Goal: Task Accomplishment & Management: Manage account settings

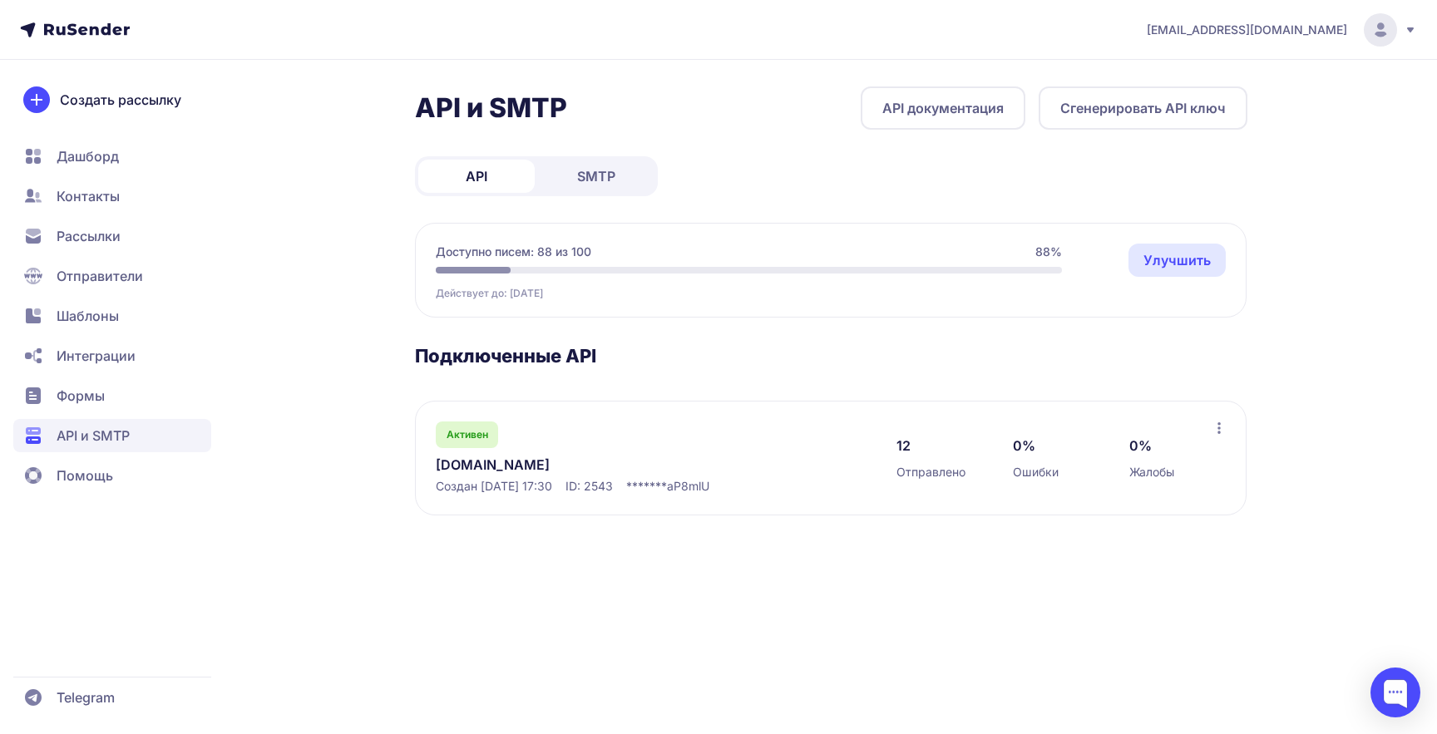
click at [505, 462] on link "hit-proxy.net" at bounding box center [606, 465] width 341 height 20
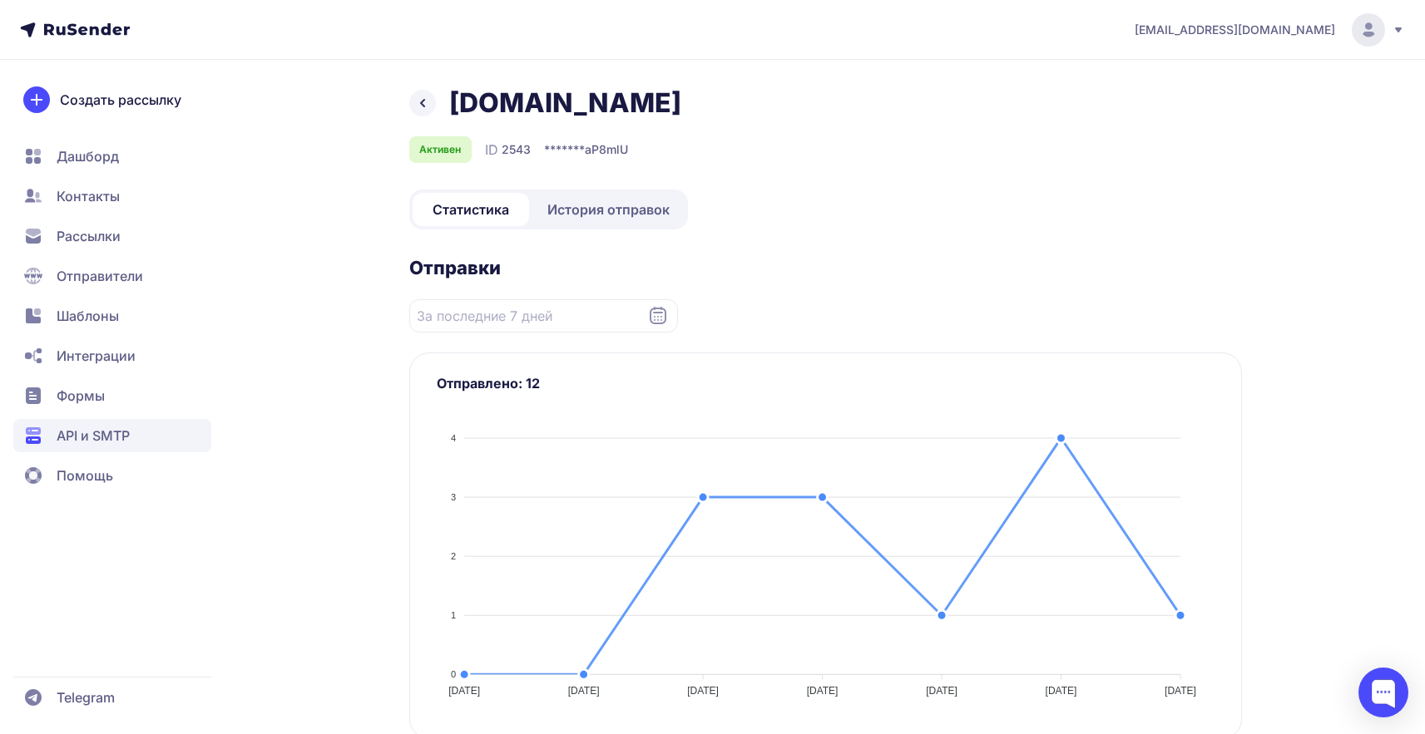
click at [580, 218] on span "История отправок" at bounding box center [608, 210] width 122 height 20
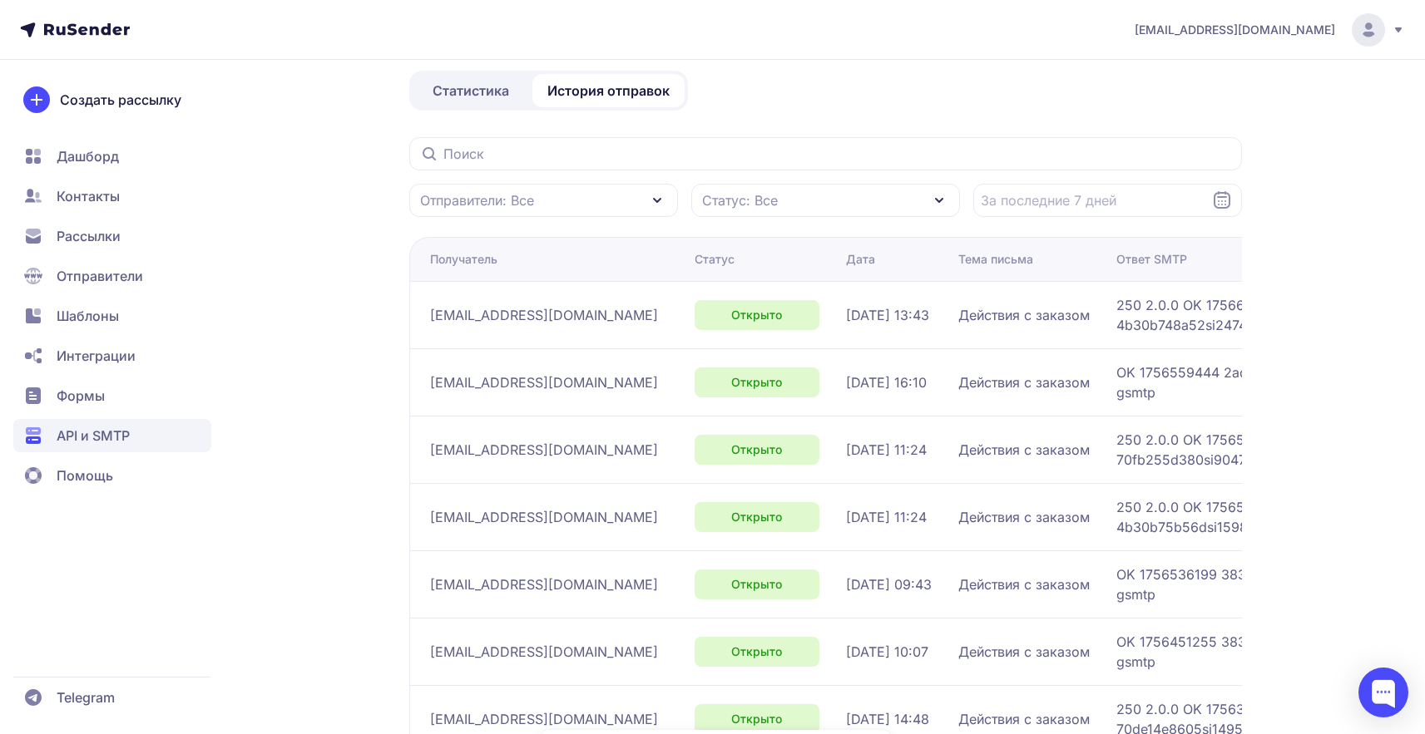
scroll to position [80, 0]
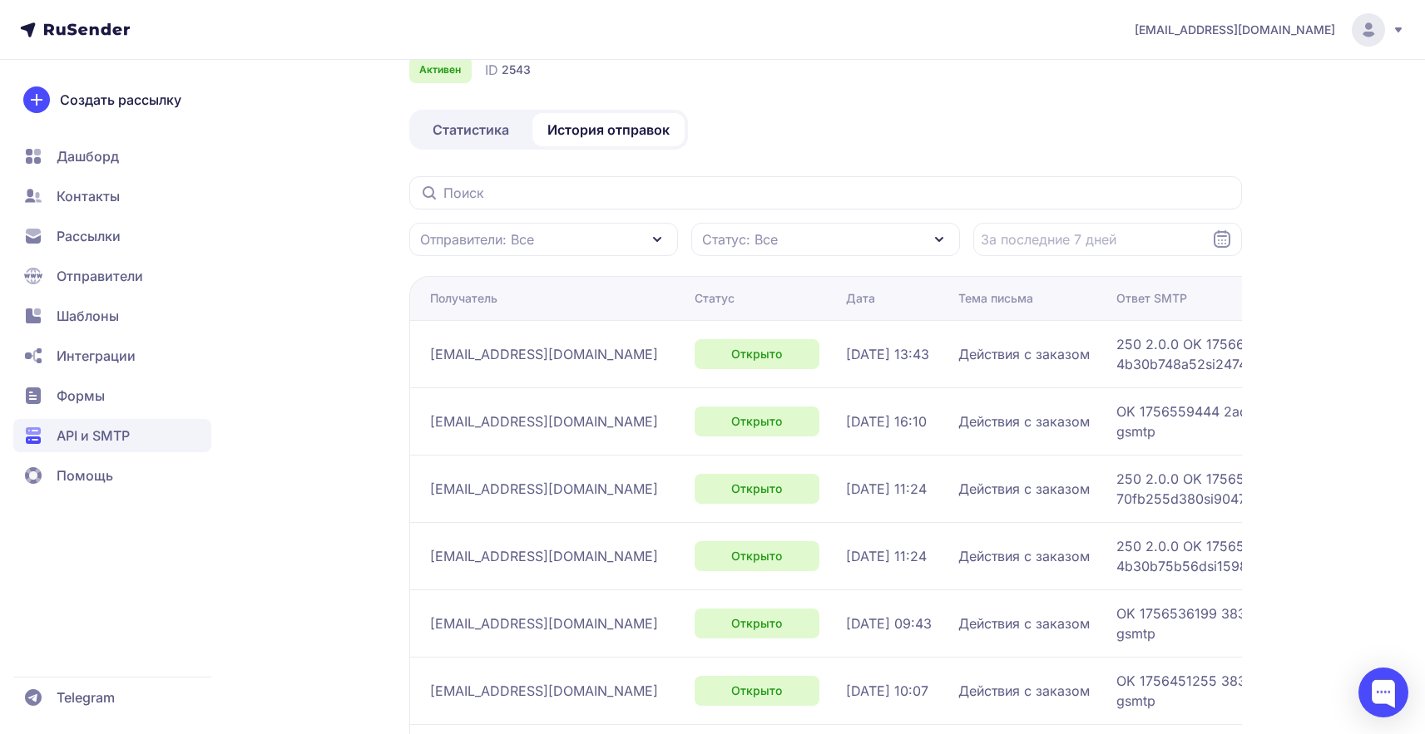
click at [501, 132] on span "Статистика" at bounding box center [471, 130] width 77 height 20
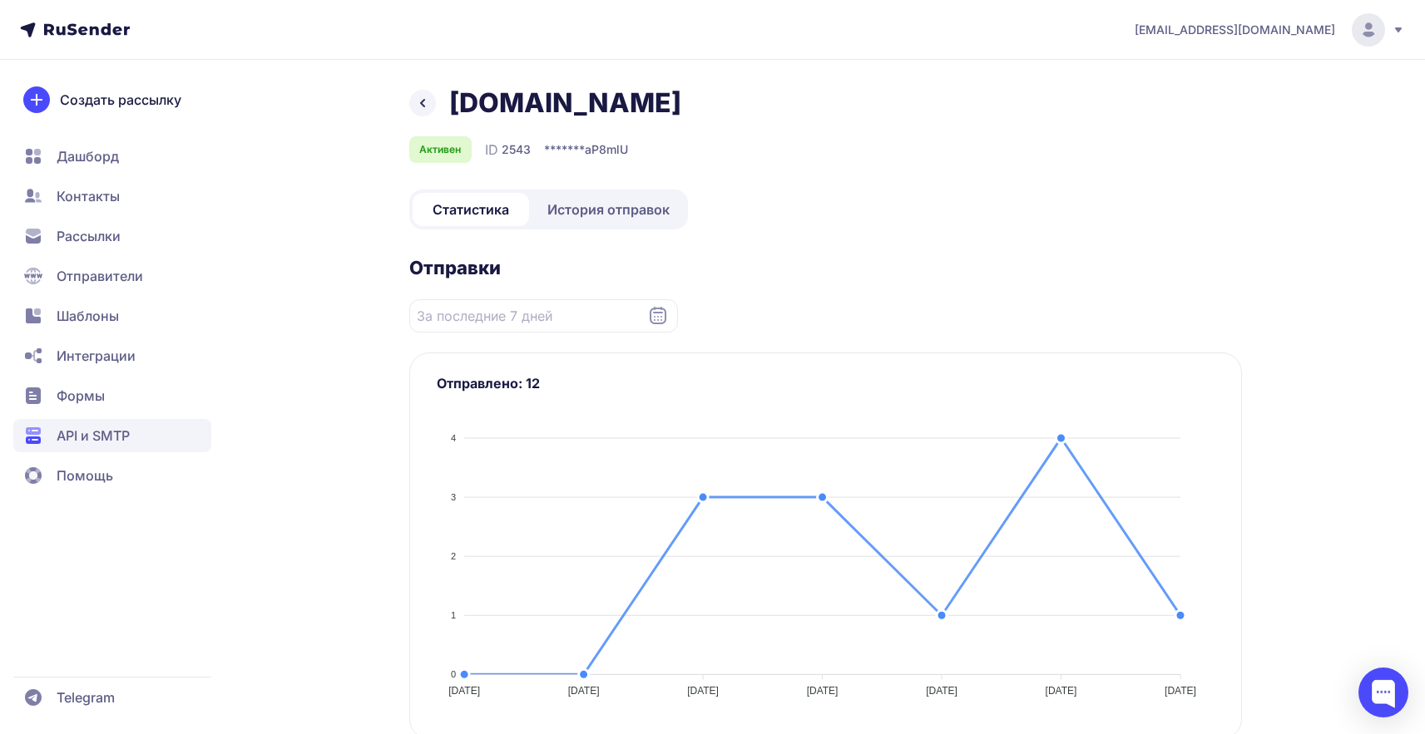
click at [591, 208] on span "История отправок" at bounding box center [608, 210] width 122 height 20
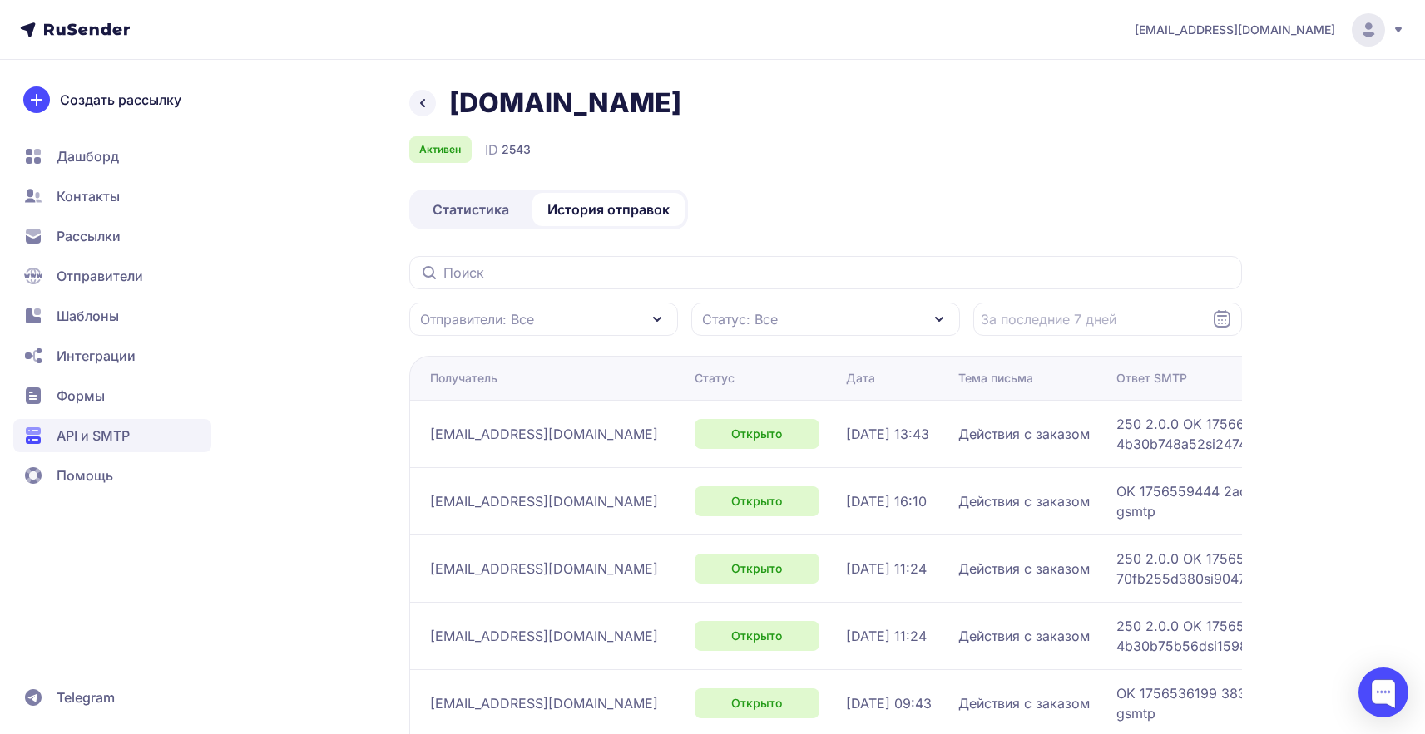
click at [1397, 26] on icon at bounding box center [1398, 29] width 13 height 13
click at [1209, 167] on div "Выйти" at bounding box center [1254, 157] width 279 height 33
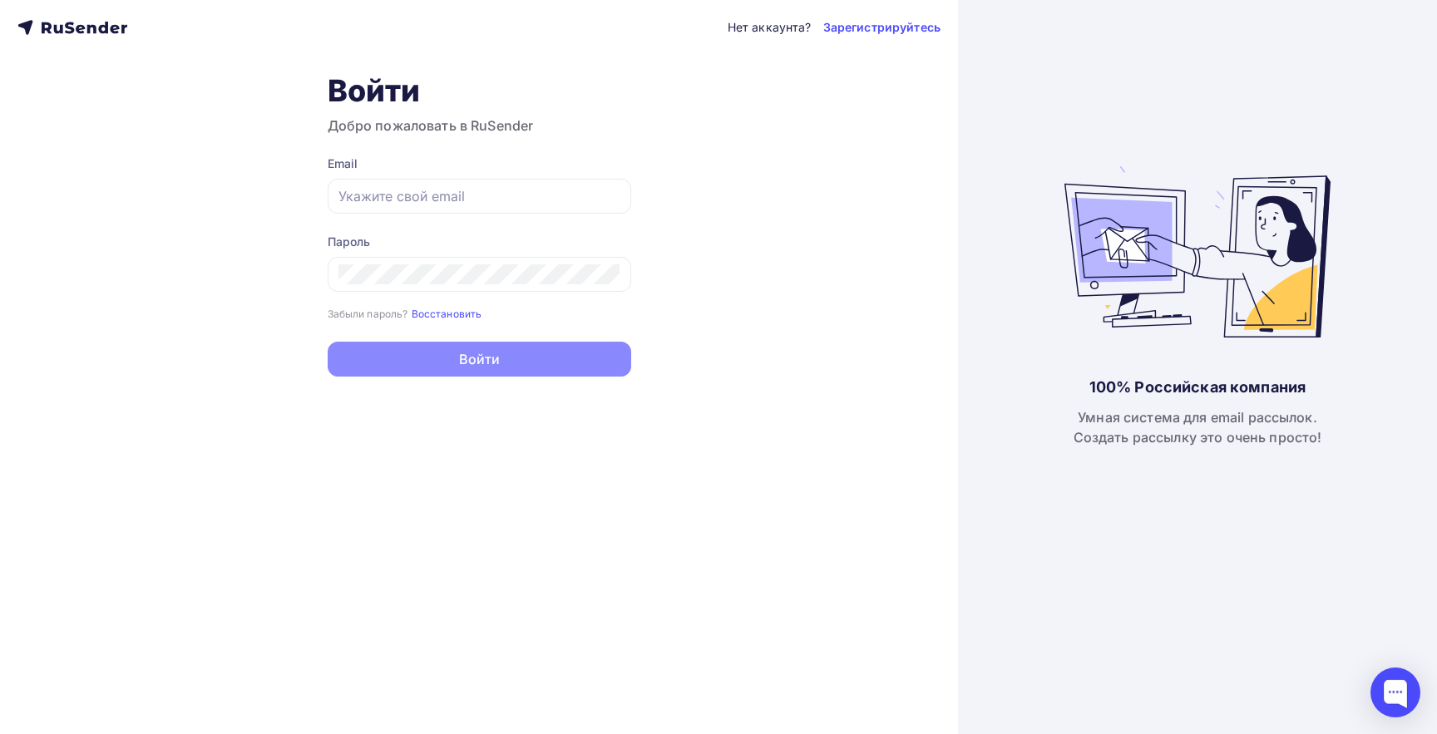
type input "[EMAIL_ADDRESS][DOMAIN_NAME]"
click at [527, 373] on button "Войти" at bounding box center [480, 359] width 304 height 35
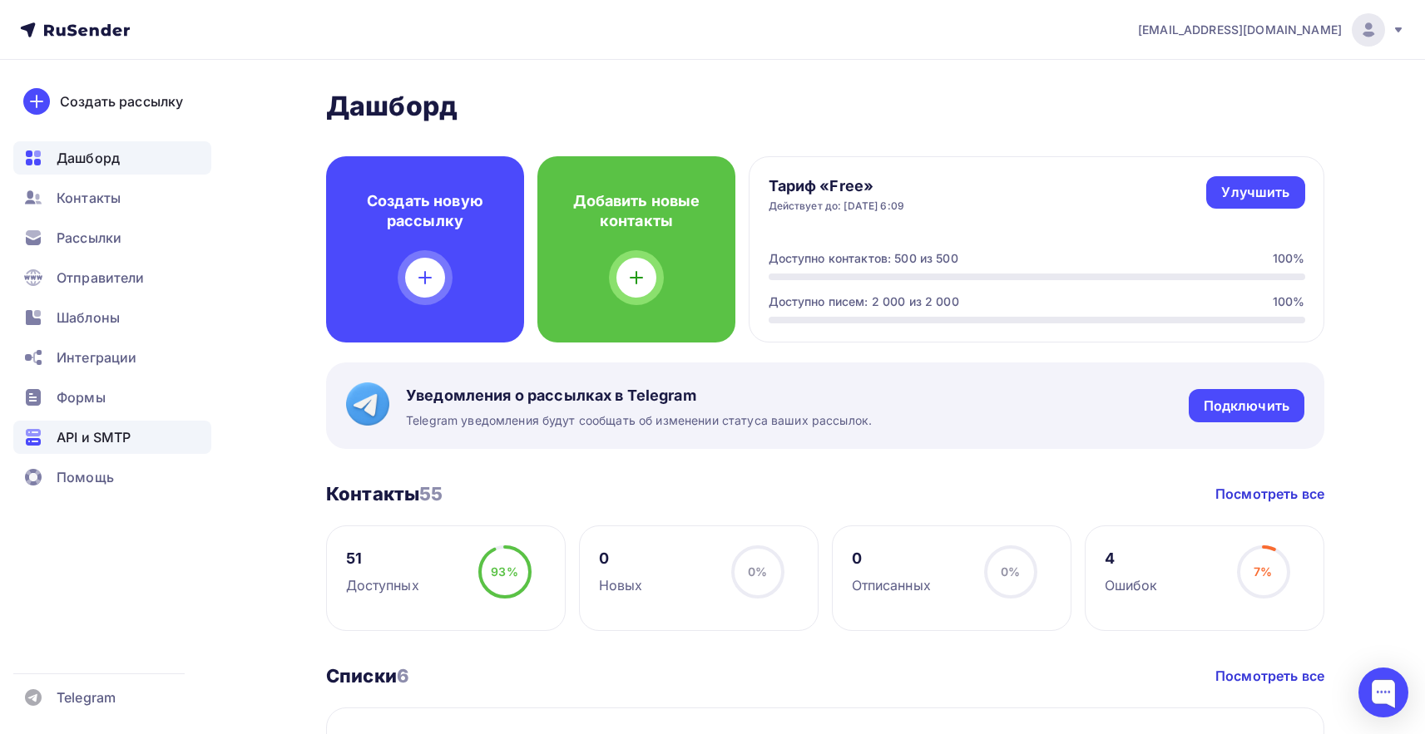
click at [115, 443] on span "API и SMTP" at bounding box center [94, 438] width 74 height 20
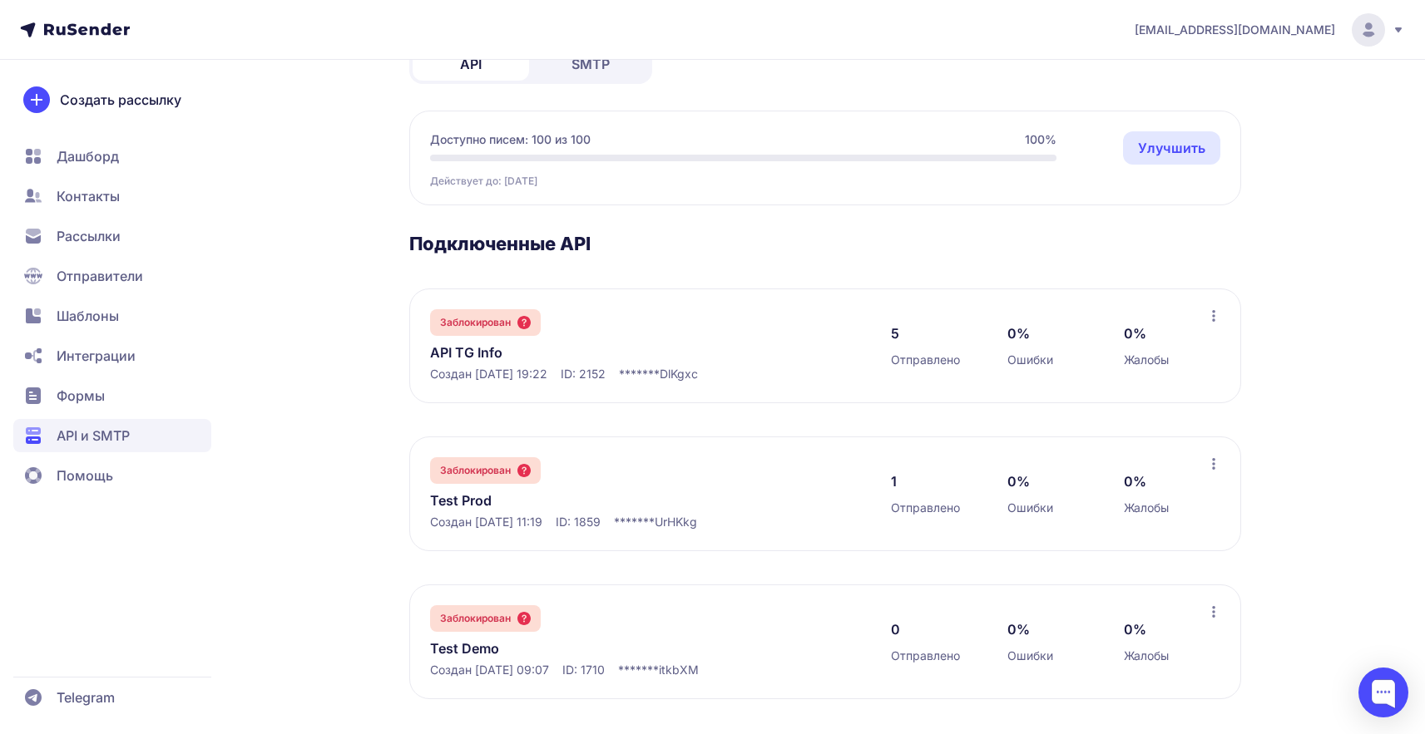
scroll to position [120, 0]
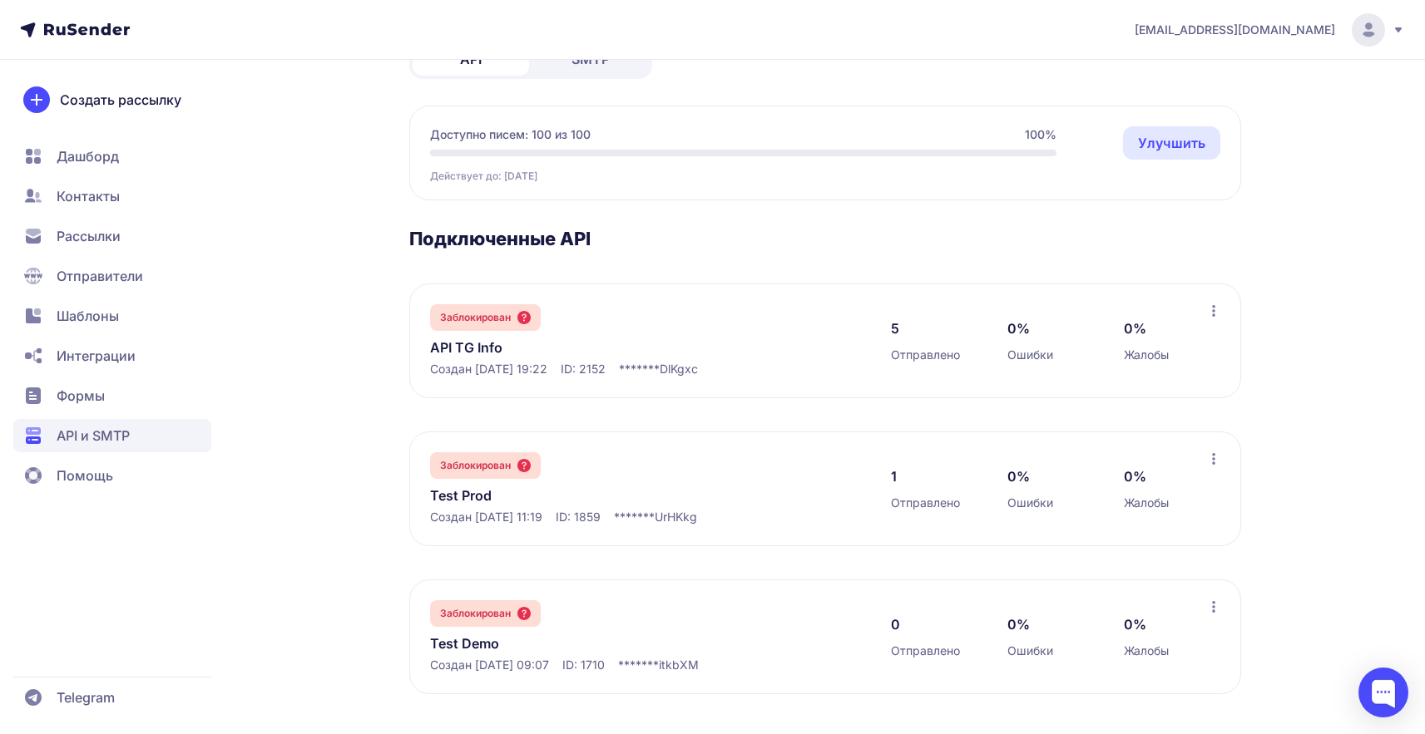
click at [480, 341] on link "API TG Info" at bounding box center [600, 348] width 341 height 20
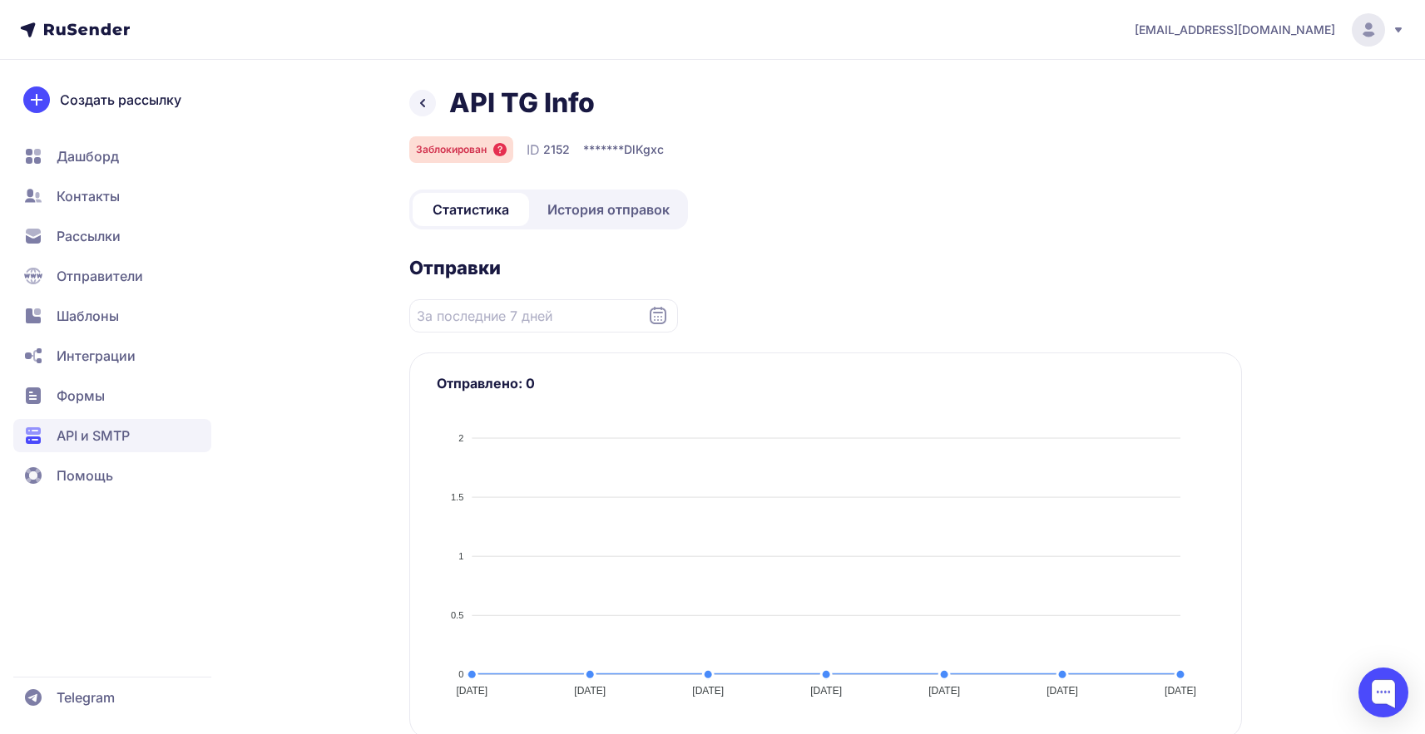
click at [596, 202] on span "История отправок" at bounding box center [608, 210] width 122 height 20
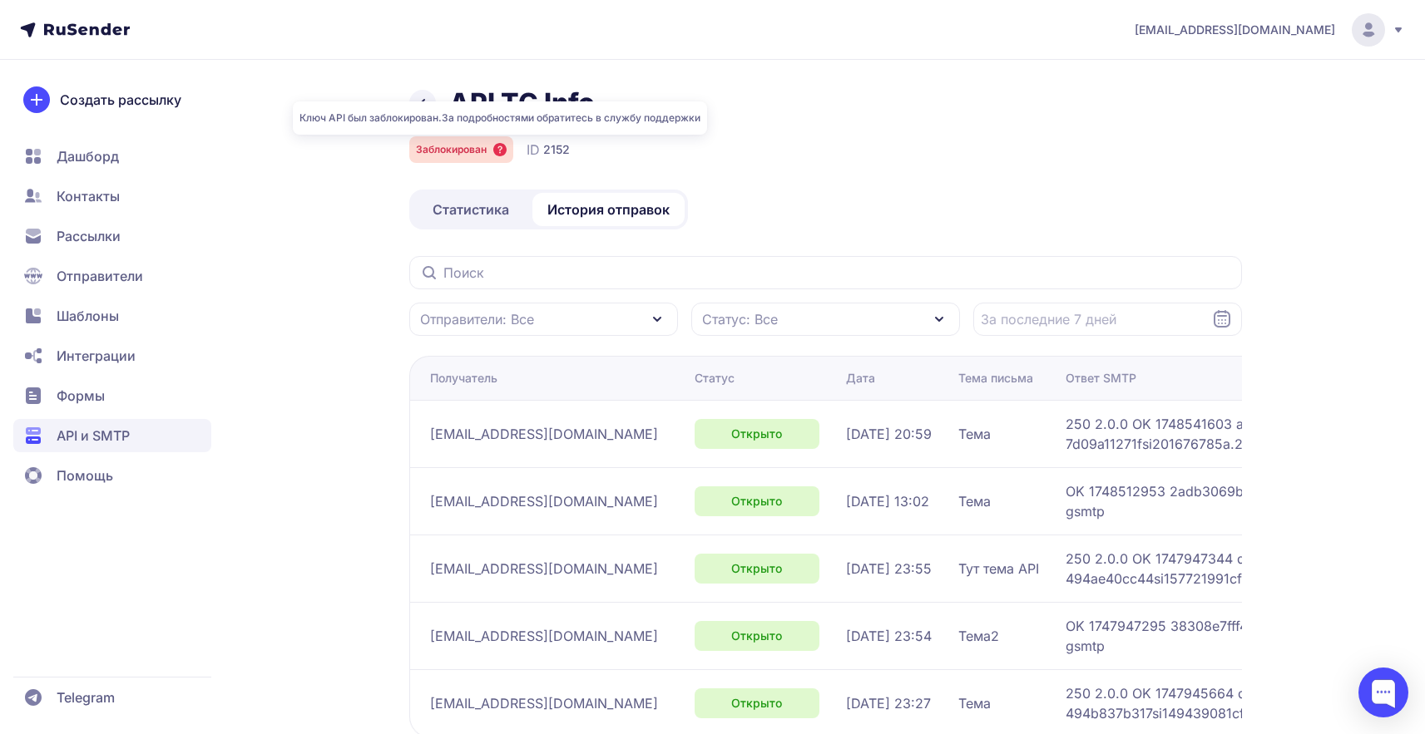
click at [497, 150] on icon at bounding box center [499, 149] width 13 height 13
click at [427, 103] on icon at bounding box center [423, 103] width 20 height 20
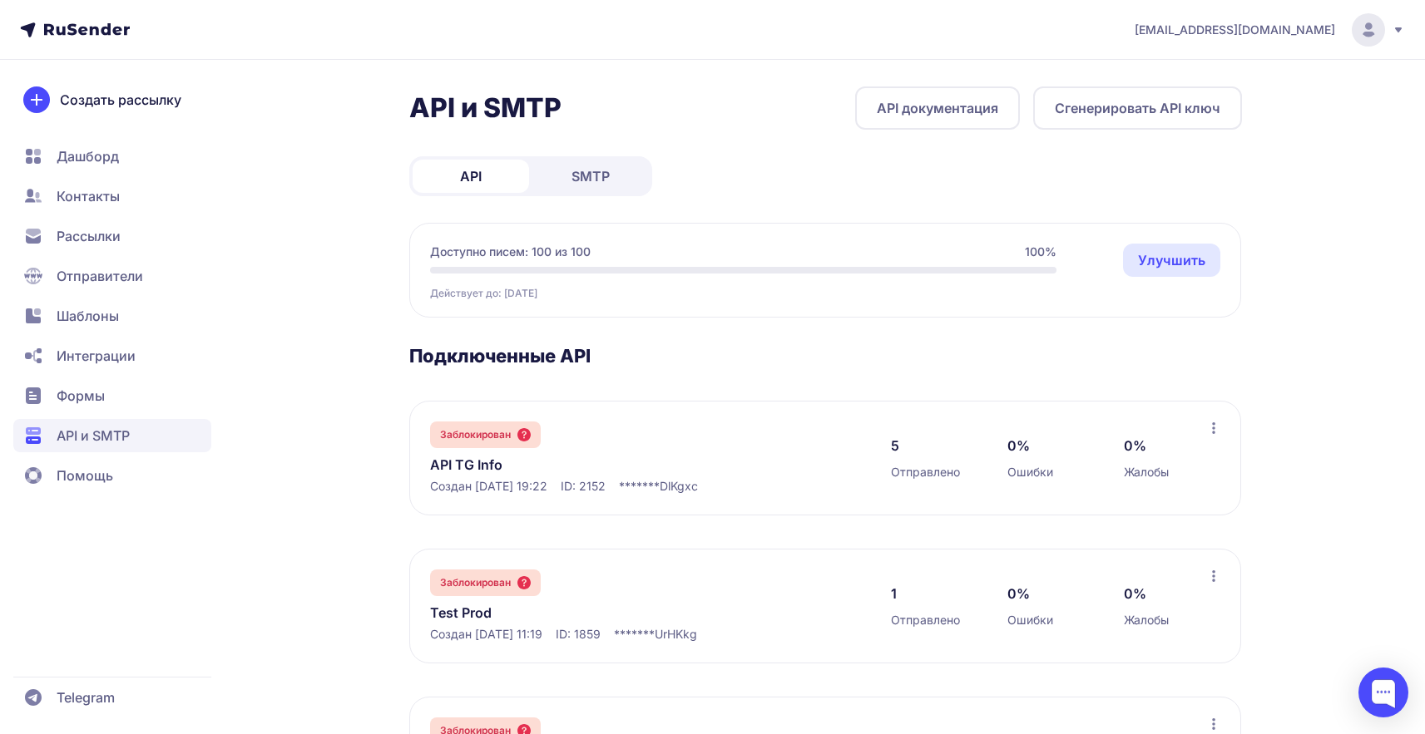
click at [113, 260] on span "Отправители" at bounding box center [112, 276] width 198 height 33
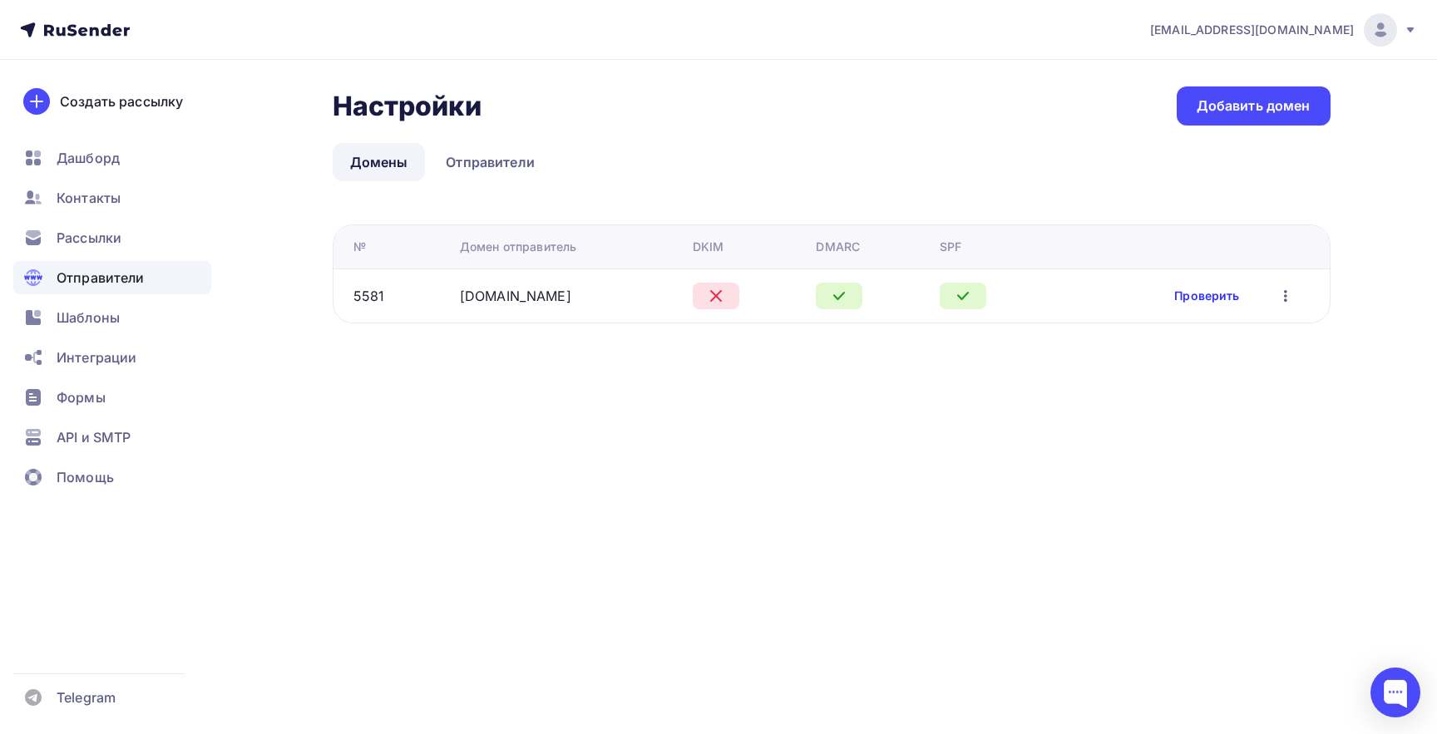
click at [1204, 294] on link "Проверить" at bounding box center [1206, 296] width 65 height 17
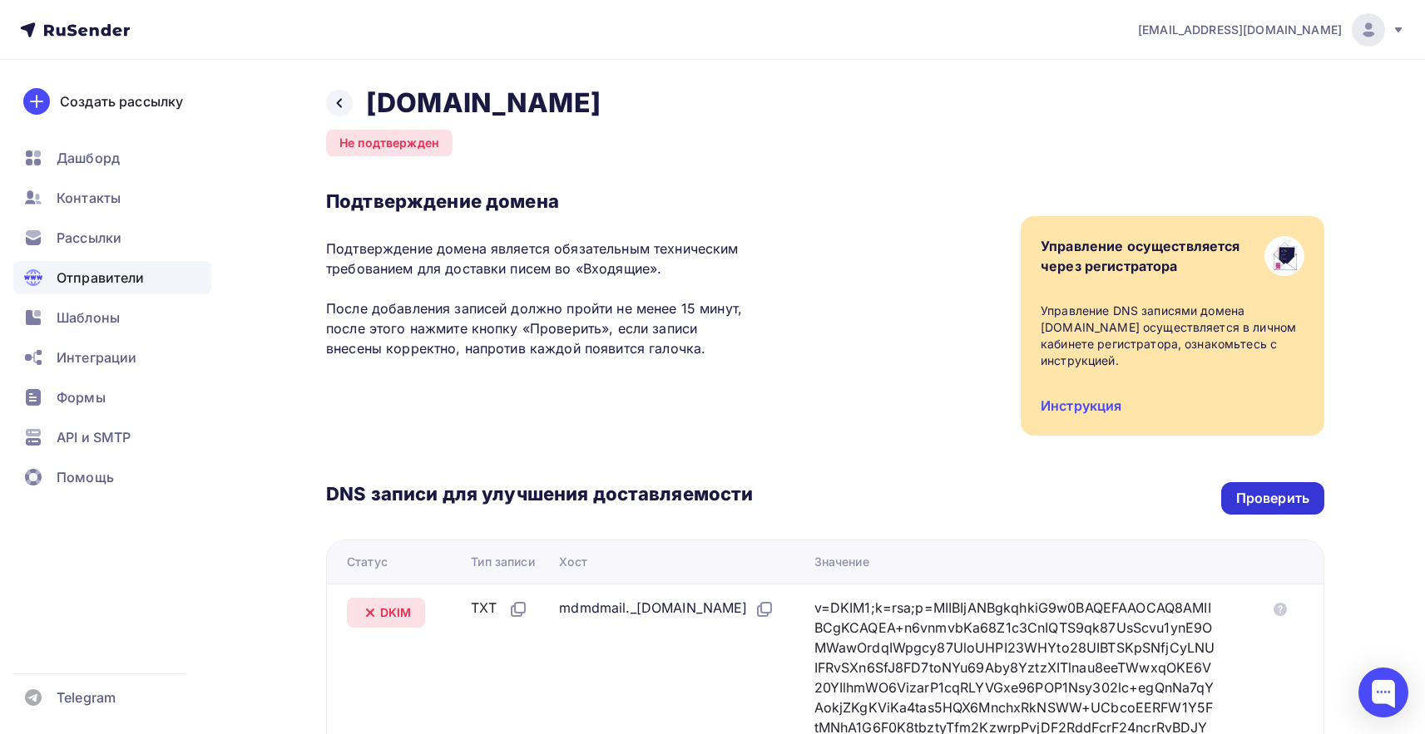
click at [1278, 489] on div "Проверить" at bounding box center [1272, 498] width 73 height 19
click at [473, 111] on h2 "vanilla-enot.ru" at bounding box center [483, 103] width 235 height 33
copy div "vanilla-enot.ru"
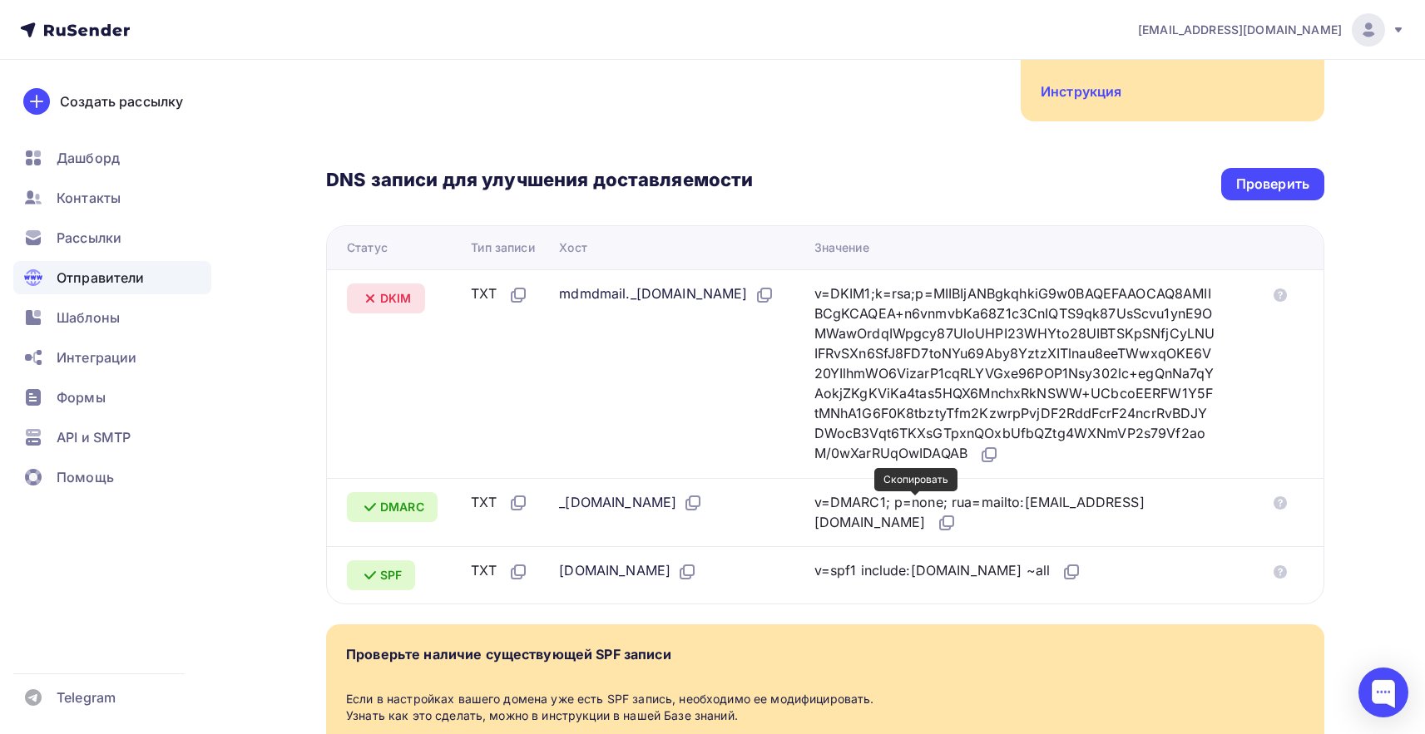
scroll to position [314, 0]
click at [999, 446] on icon at bounding box center [989, 456] width 20 height 20
click at [1271, 169] on div "Проверить" at bounding box center [1272, 185] width 103 height 32
click at [1267, 176] on div "Проверить" at bounding box center [1272, 185] width 73 height 19
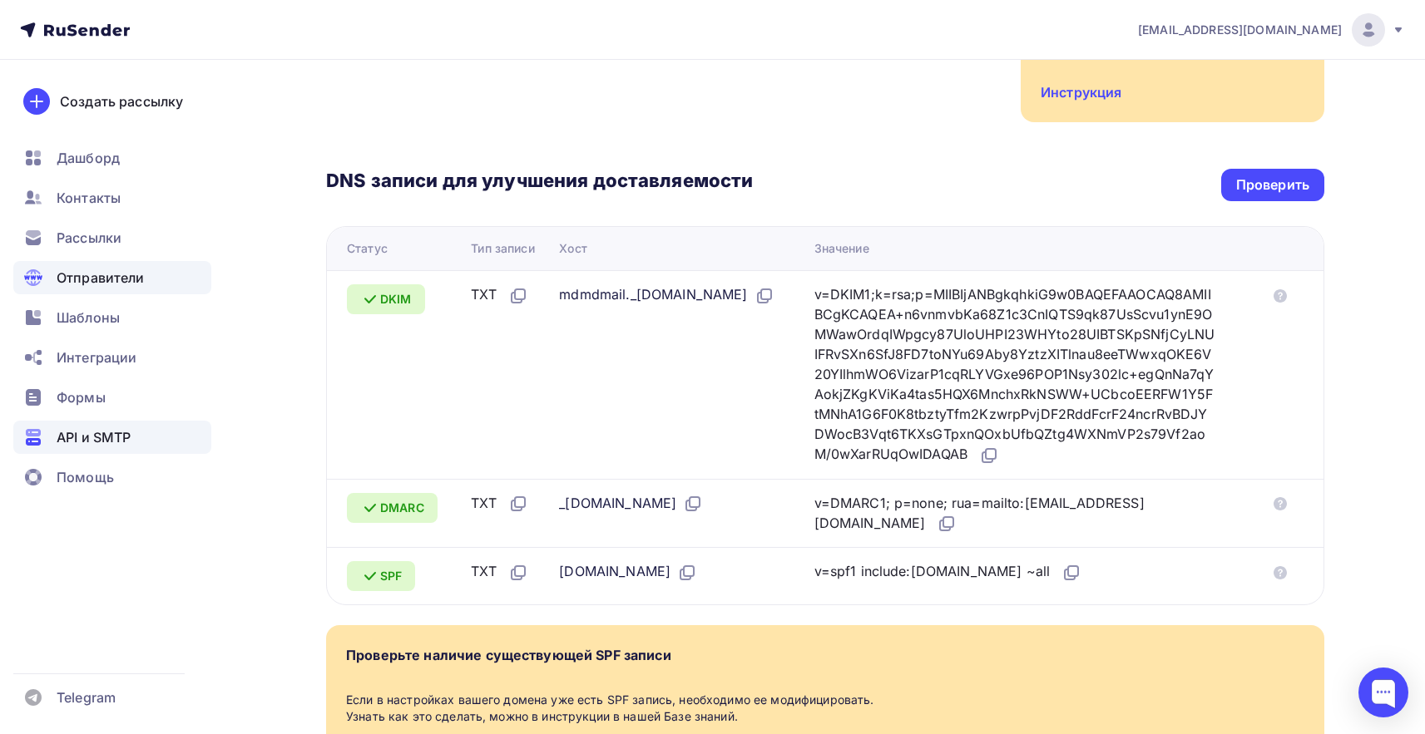
click at [121, 431] on span "API и SMTP" at bounding box center [94, 438] width 74 height 20
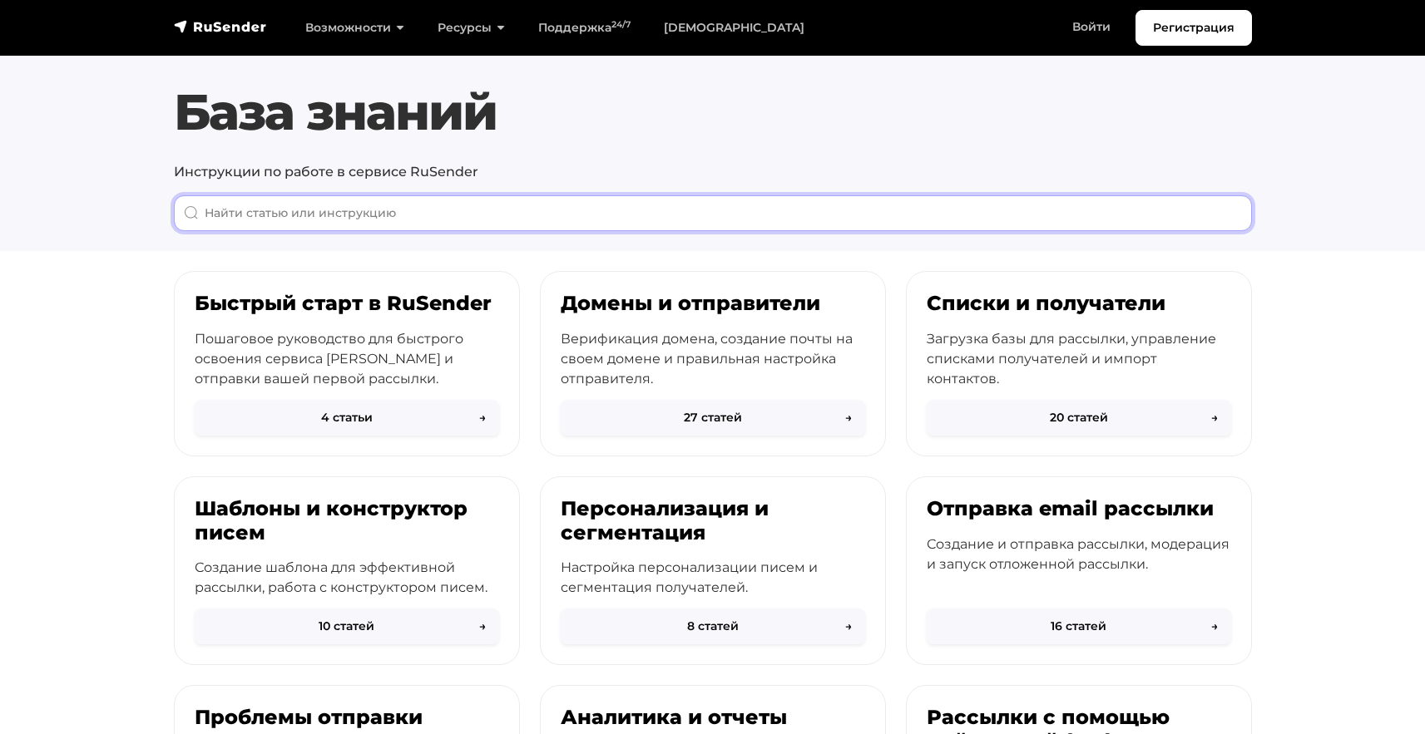
click at [674, 210] on input "When autocomplete results are available use up and down arrows to review and en…" at bounding box center [713, 213] width 1078 height 36
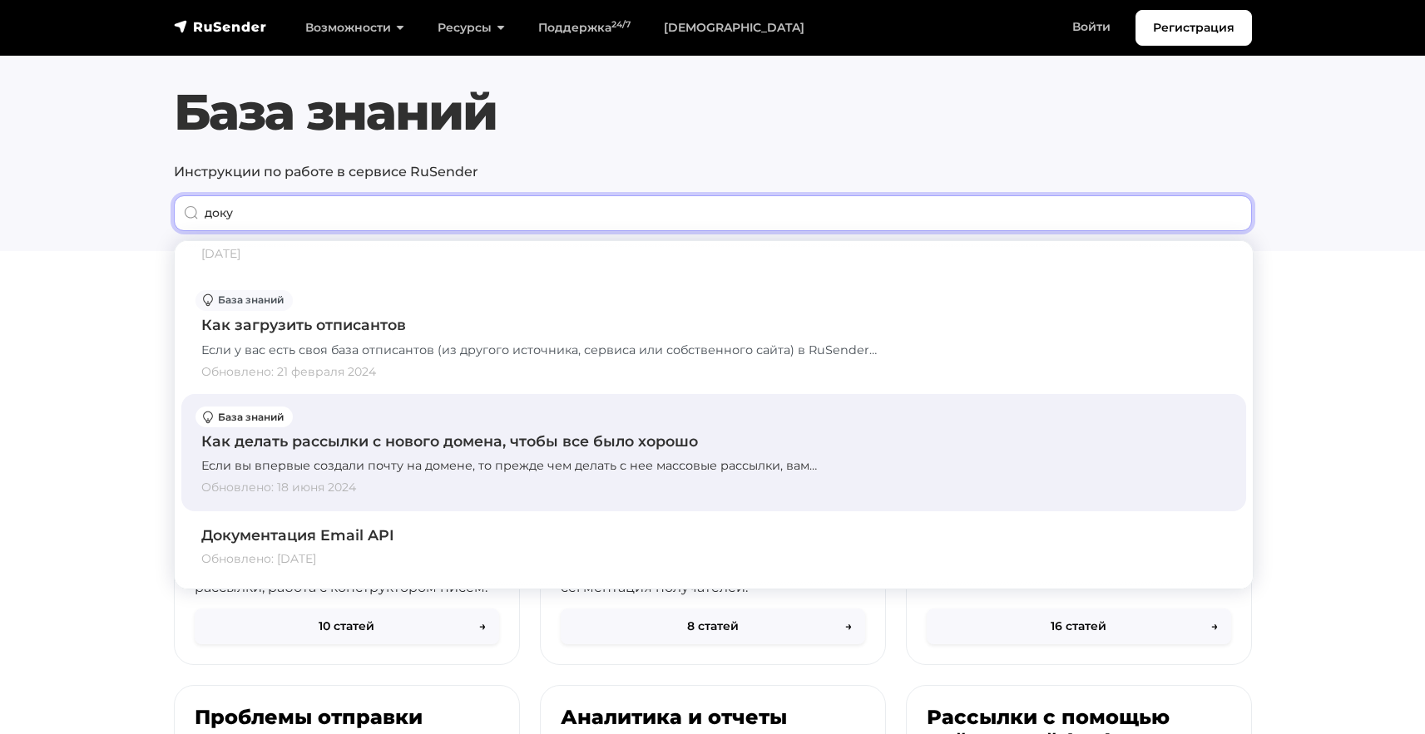
scroll to position [1220, 0]
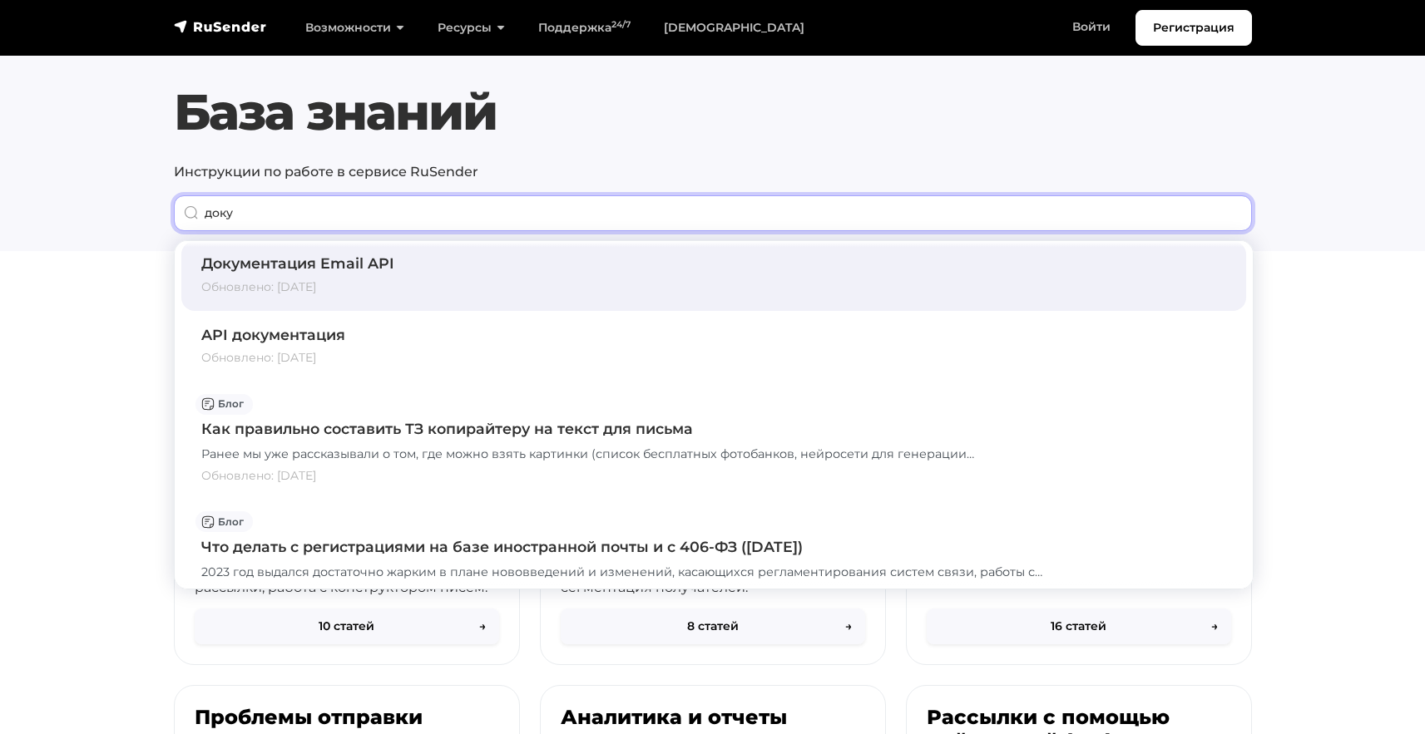
type input "доку"
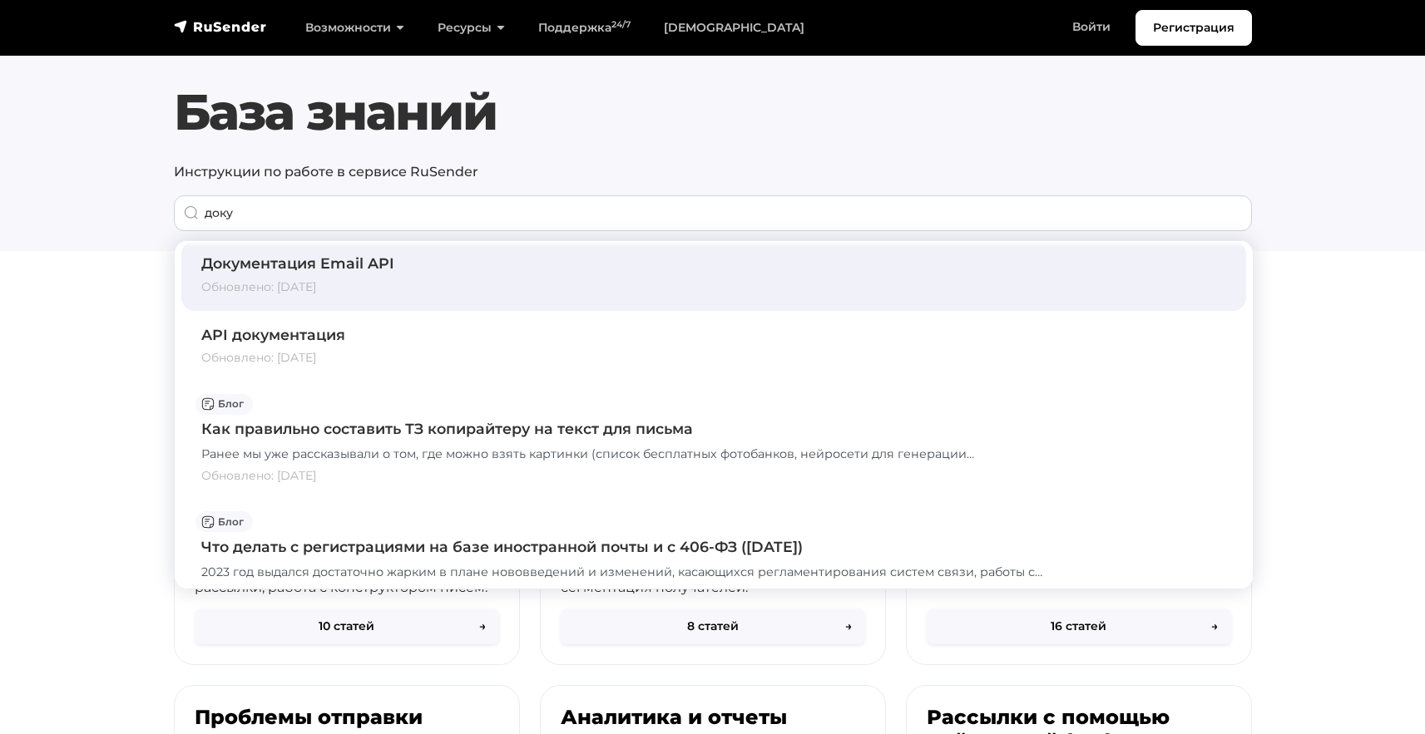
click at [387, 296] on div "Обновлено: [DATE]" at bounding box center [713, 287] width 1025 height 17
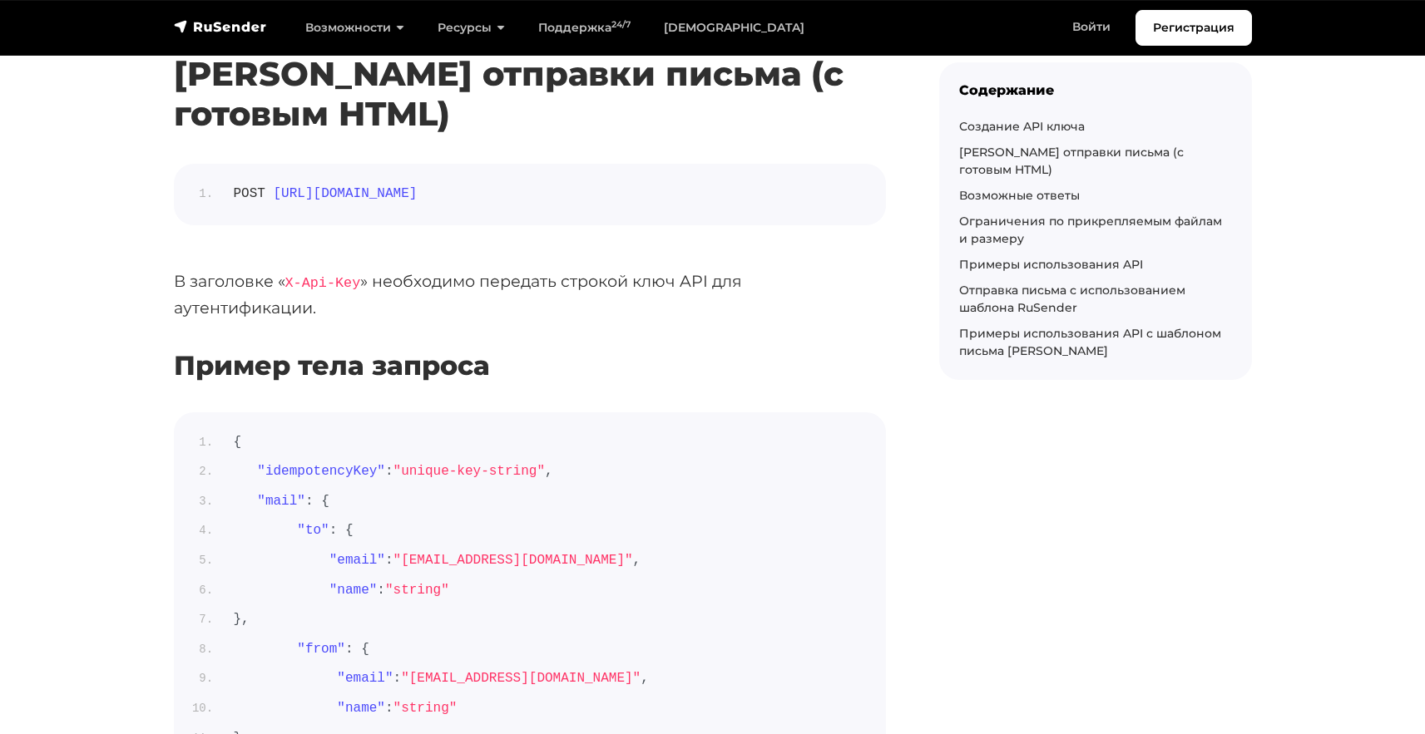
scroll to position [510, 0]
drag, startPoint x: 258, startPoint y: 470, endPoint x: 561, endPoint y: 477, distance: 303.7
click at [553, 477] on span ""idempotencyKey" : "unique-key-string" ," at bounding box center [393, 472] width 319 height 15
copy span ""idempotencyKey" : "unique-key-string" ,"
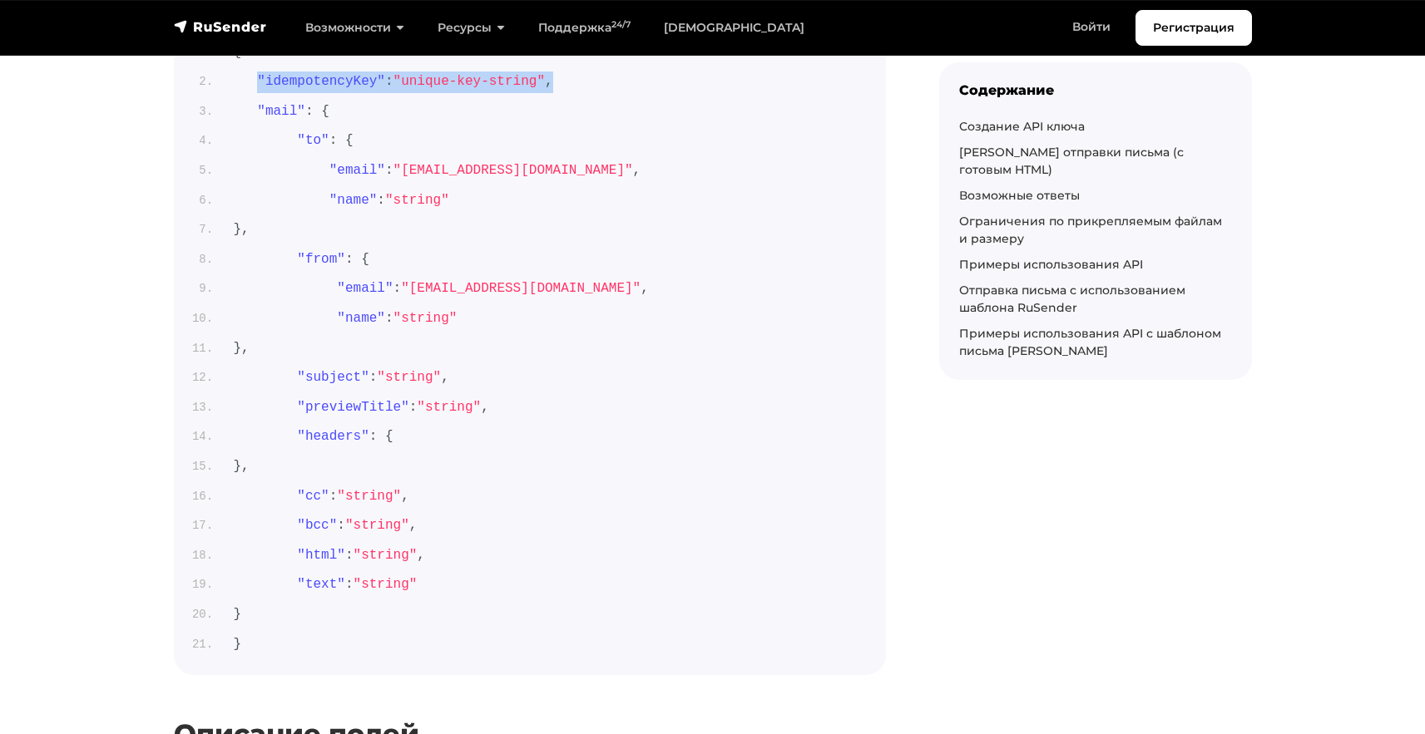
scroll to position [914, 0]
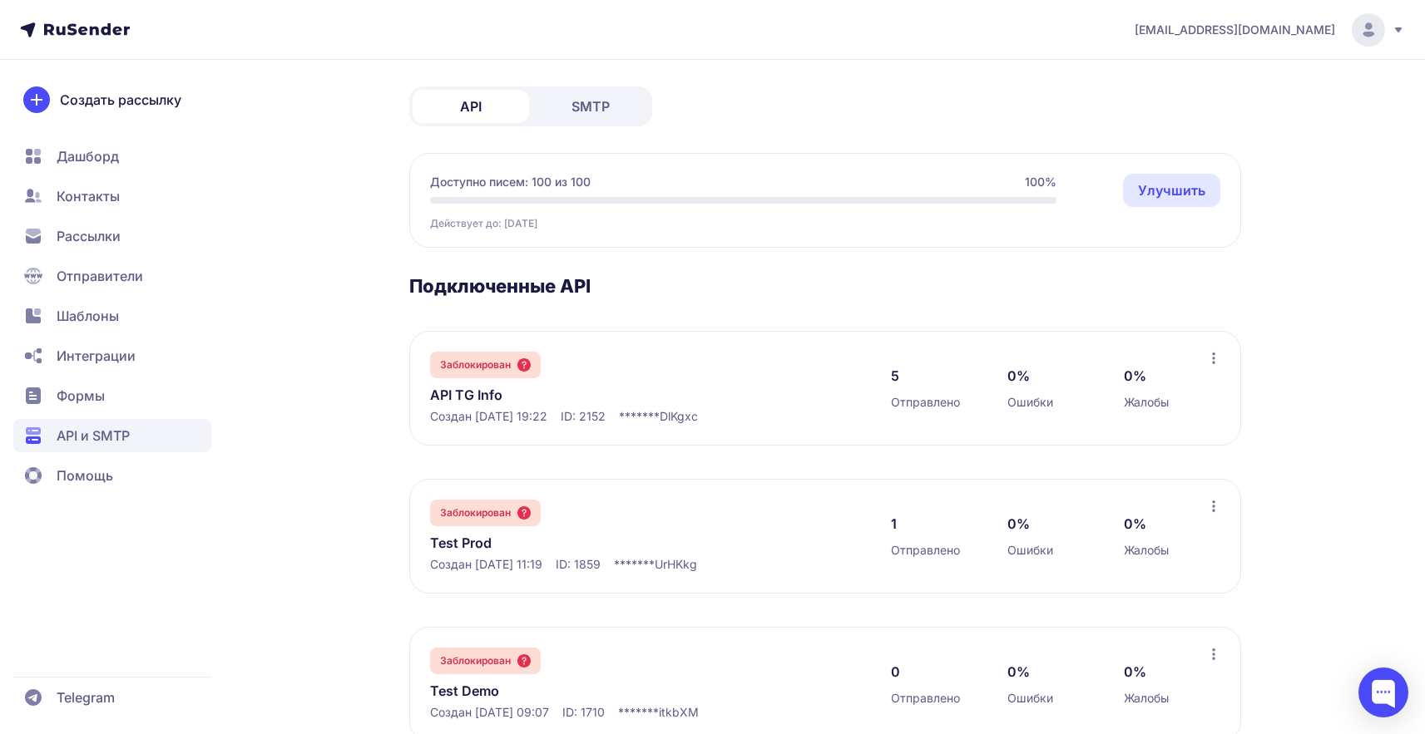
scroll to position [120, 0]
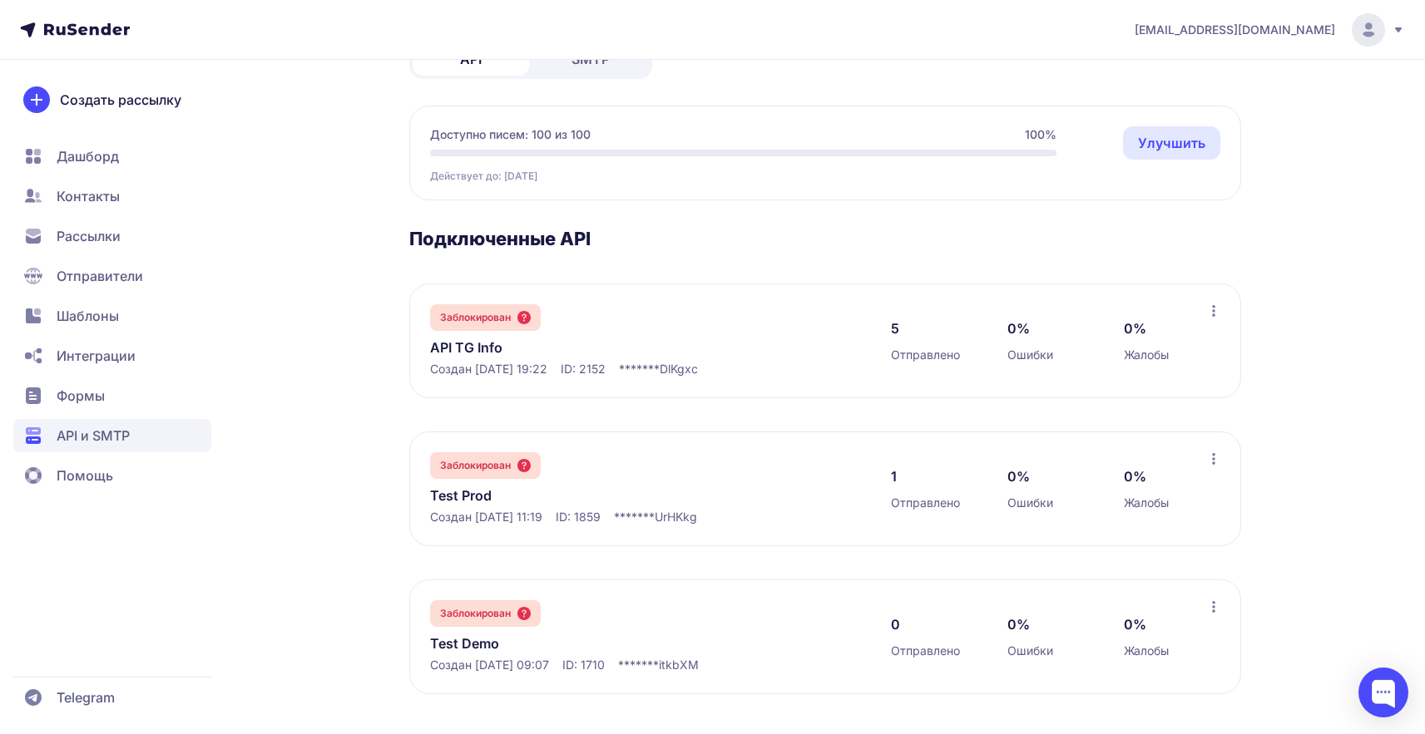
click at [460, 351] on link "API TG Info" at bounding box center [600, 348] width 341 height 20
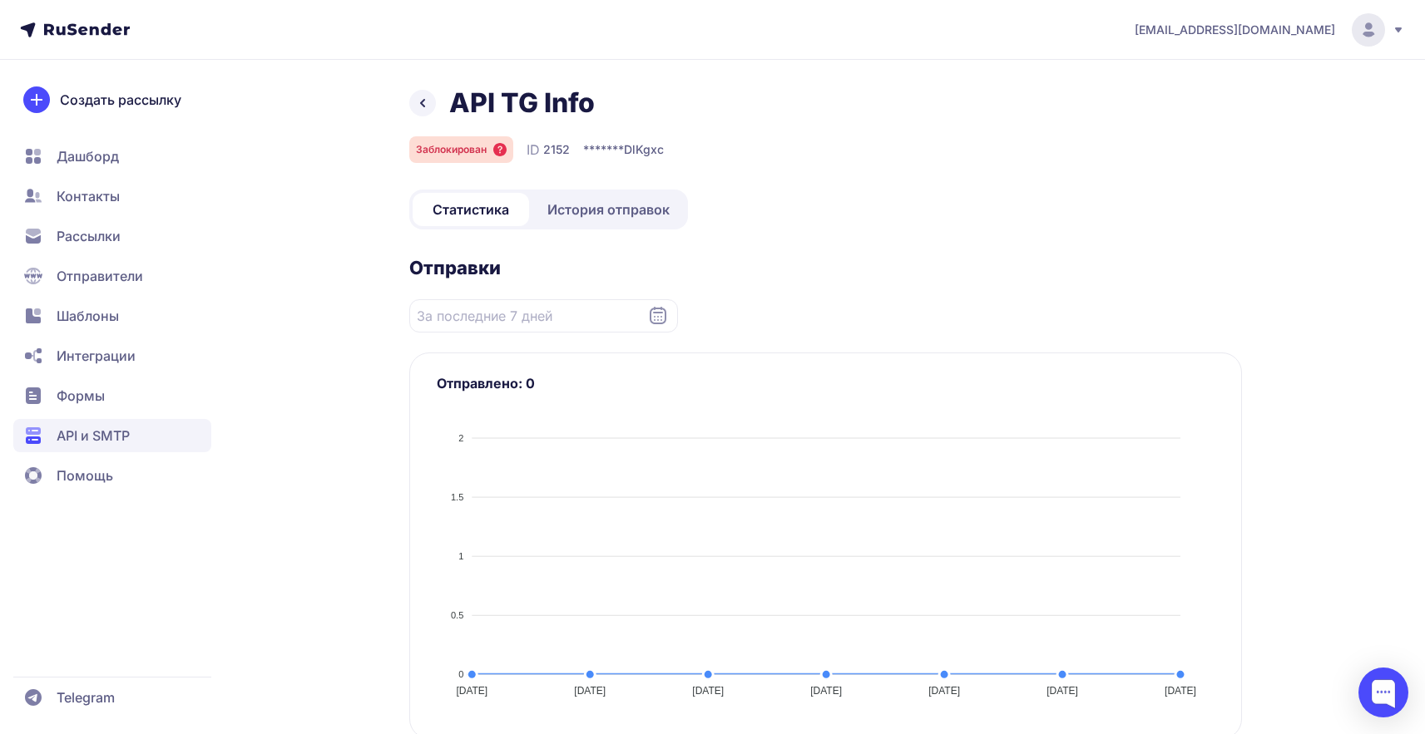
click at [551, 146] on span "2152" at bounding box center [556, 149] width 27 height 17
copy span "2152"
click at [625, 205] on span "История отправок" at bounding box center [608, 210] width 122 height 20
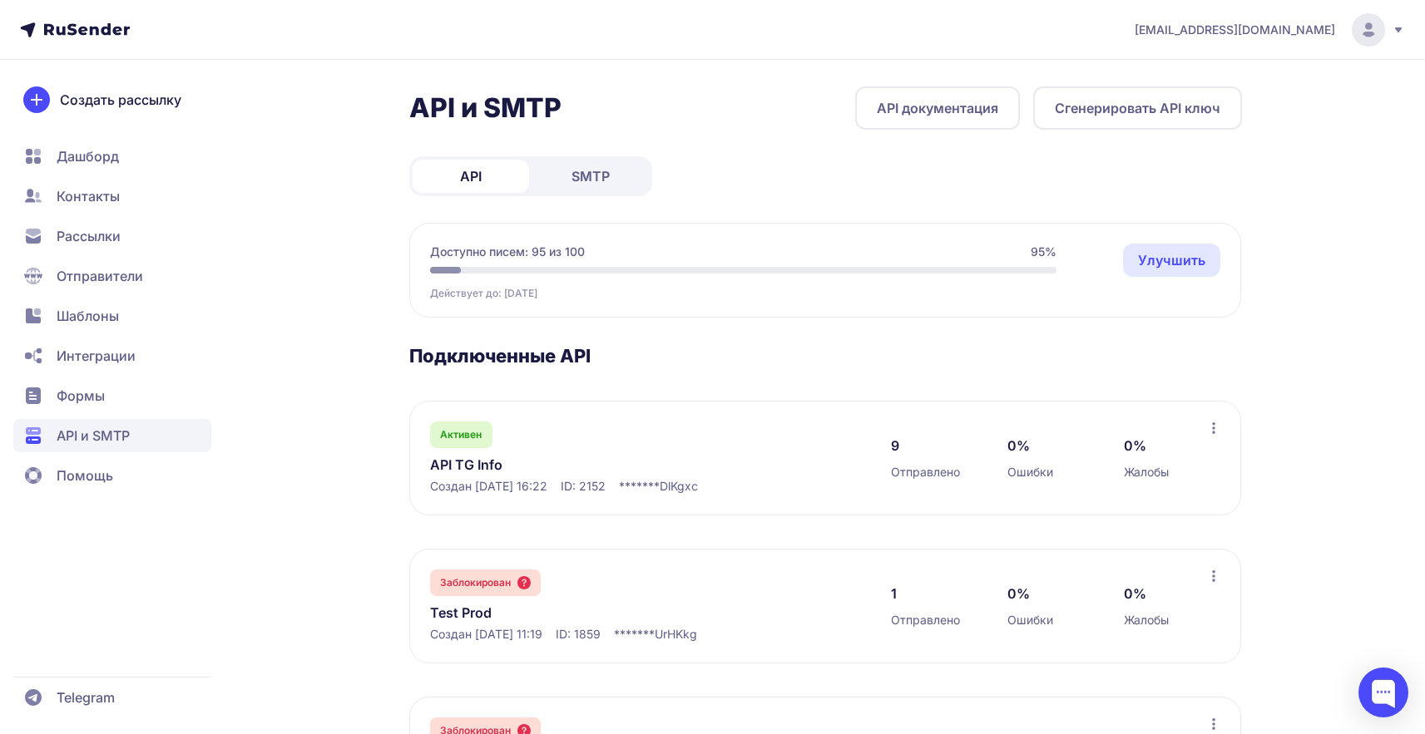
drag, startPoint x: 472, startPoint y: 442, endPoint x: 471, endPoint y: 464, distance: 22.5
click at [472, 443] on div "Активен" at bounding box center [461, 435] width 62 height 27
click at [471, 464] on link "API TG Info" at bounding box center [600, 465] width 341 height 20
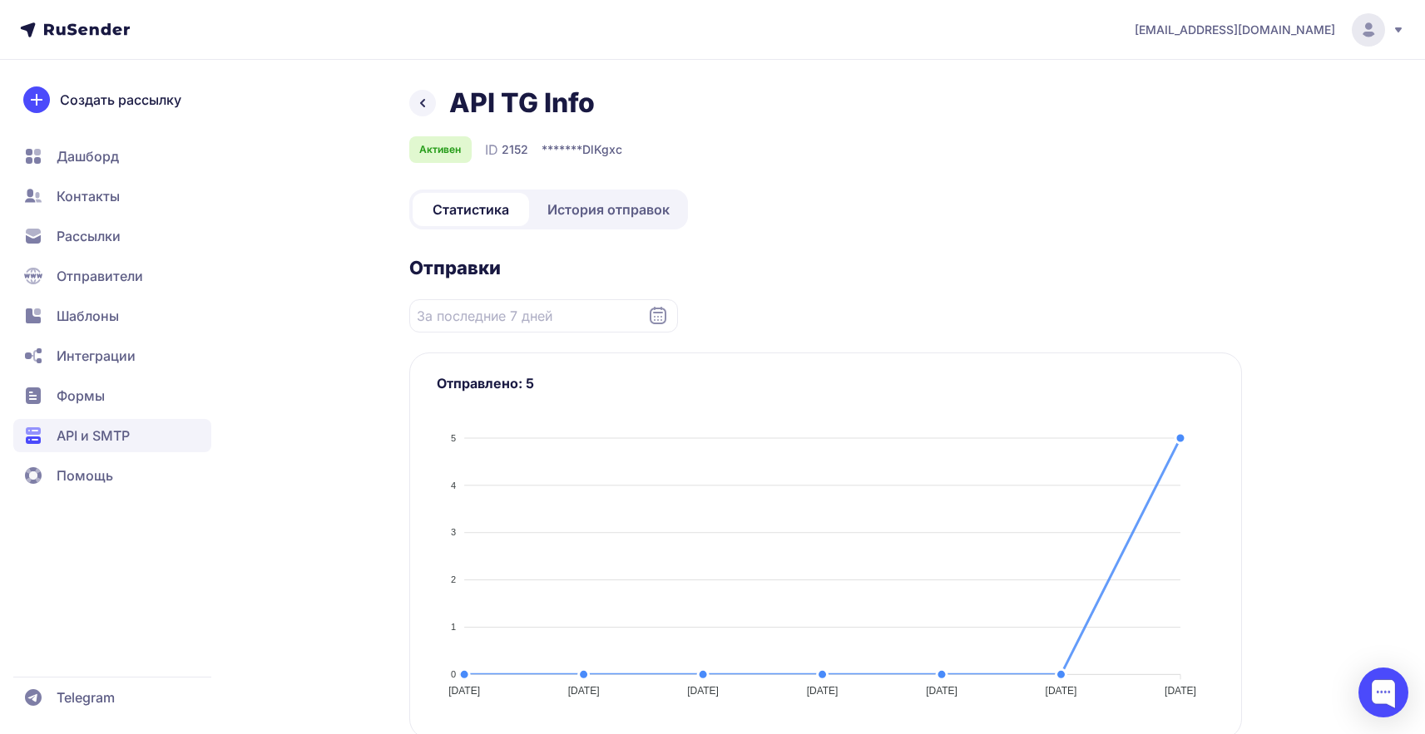
click at [615, 203] on span "История отправок" at bounding box center [608, 210] width 122 height 20
